Goal: Task Accomplishment & Management: Use online tool/utility

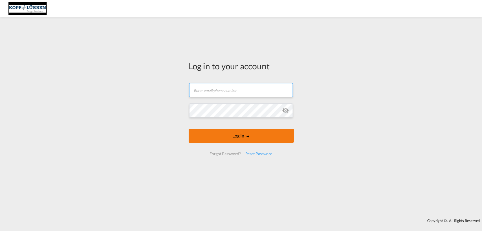
type input "[EMAIL_ADDRESS][PERSON_NAME][DOMAIN_NAME]"
click at [239, 134] on button "Log In" at bounding box center [241, 136] width 105 height 14
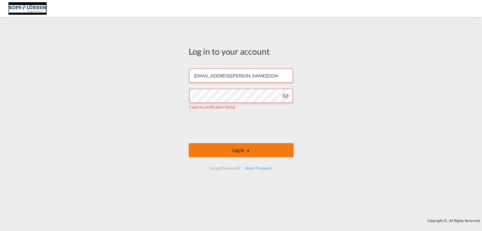
click at [213, 147] on button "Log In" at bounding box center [241, 150] width 105 height 14
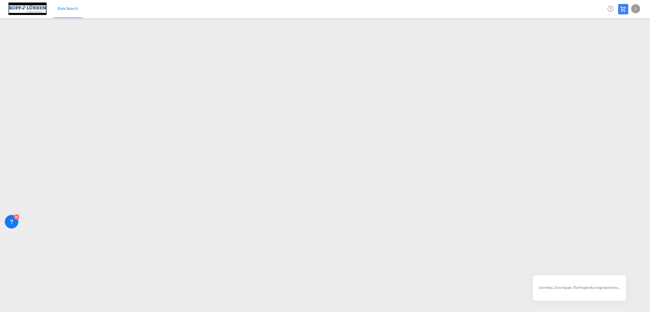
click at [26, 10] on img at bounding box center [27, 9] width 38 height 13
click at [482, 8] on div "I" at bounding box center [635, 8] width 9 height 9
click at [482, 43] on button "Logout" at bounding box center [629, 43] width 37 height 11
type input "[EMAIL_ADDRESS][PERSON_NAME][DOMAIN_NAME]"
